Goal: Information Seeking & Learning: Learn about a topic

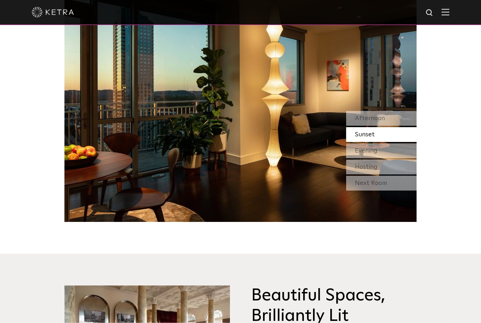
scroll to position [694, 0]
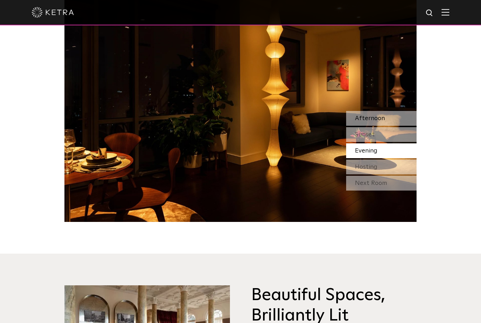
click at [390, 126] on div "Afternoon" at bounding box center [381, 118] width 70 height 15
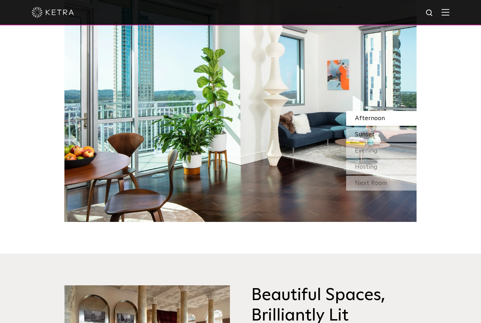
click at [397, 142] on div "Sunset" at bounding box center [381, 134] width 70 height 15
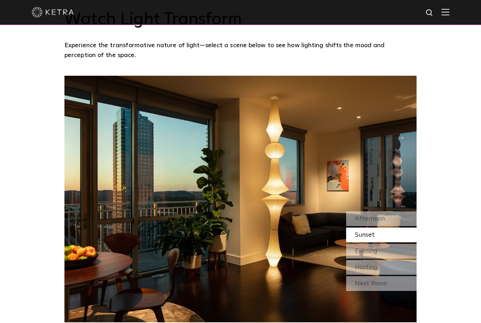
scroll to position [594, 0]
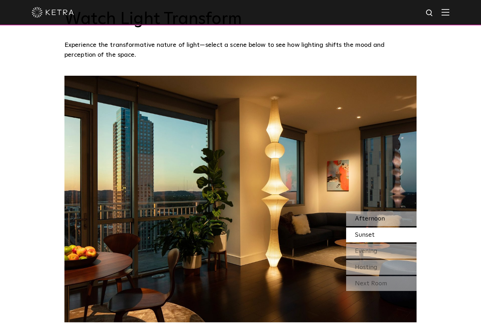
click at [389, 226] on div "Afternoon" at bounding box center [381, 218] width 70 height 15
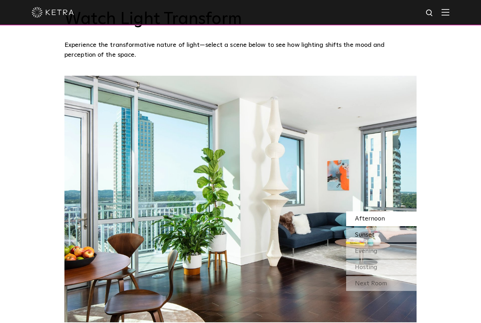
click at [405, 242] on div "Sunset" at bounding box center [381, 235] width 70 height 15
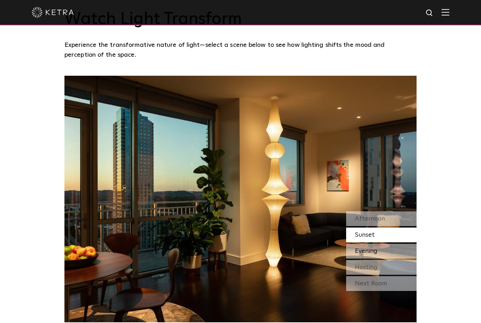
click at [401, 259] on div "Evening" at bounding box center [381, 251] width 70 height 15
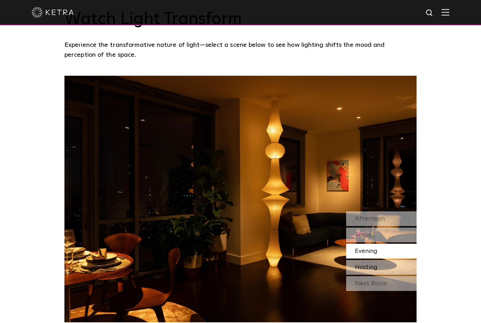
click at [401, 275] on div "Hosting" at bounding box center [381, 267] width 70 height 15
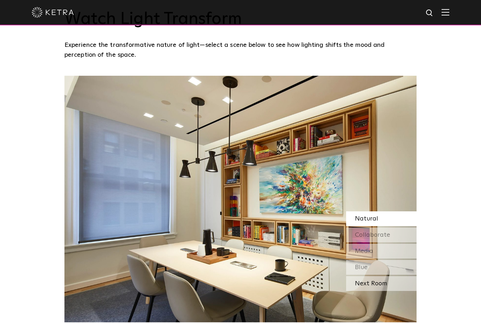
click at [399, 291] on div "Next Room" at bounding box center [381, 283] width 70 height 15
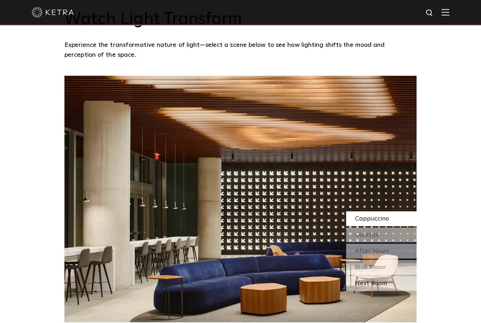
click at [396, 291] on div "Next Room" at bounding box center [381, 283] width 70 height 15
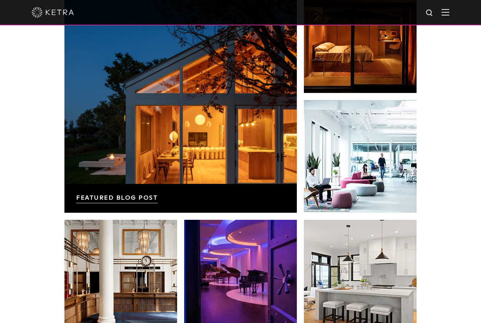
scroll to position [1202, 0]
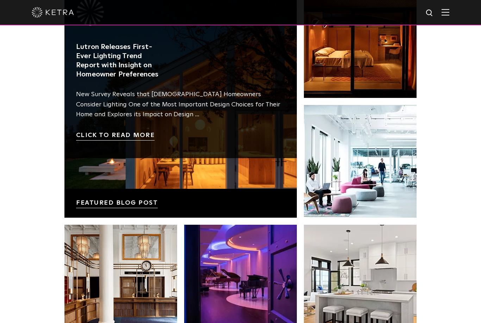
click at [102, 218] on link at bounding box center [180, 101] width 233 height 233
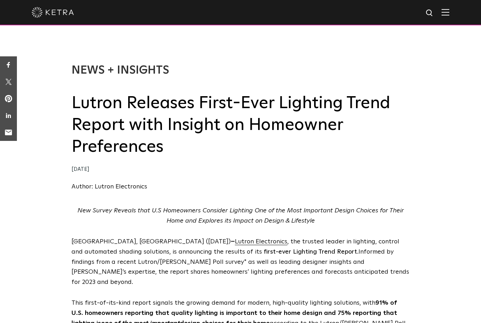
click at [448, 10] on img at bounding box center [446, 12] width 8 height 7
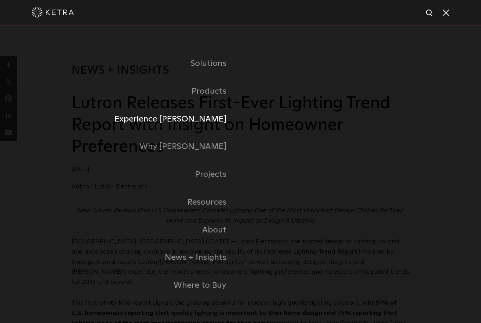
click at [172, 133] on link "Experience [PERSON_NAME]" at bounding box center [156, 119] width 169 height 28
